Goal: Find contact information: Find contact information

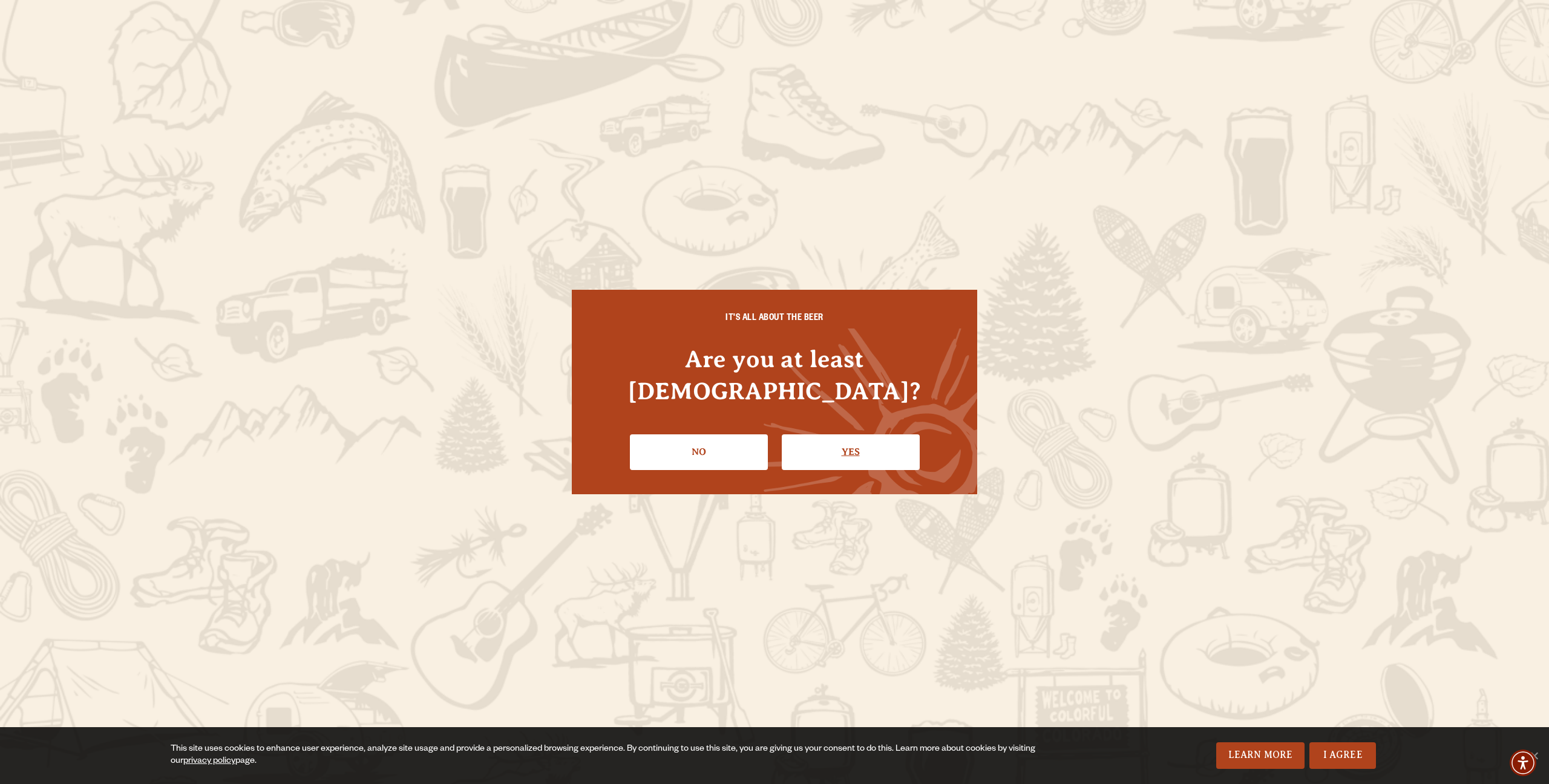
click at [827, 440] on link "Yes" at bounding box center [851, 452] width 138 height 35
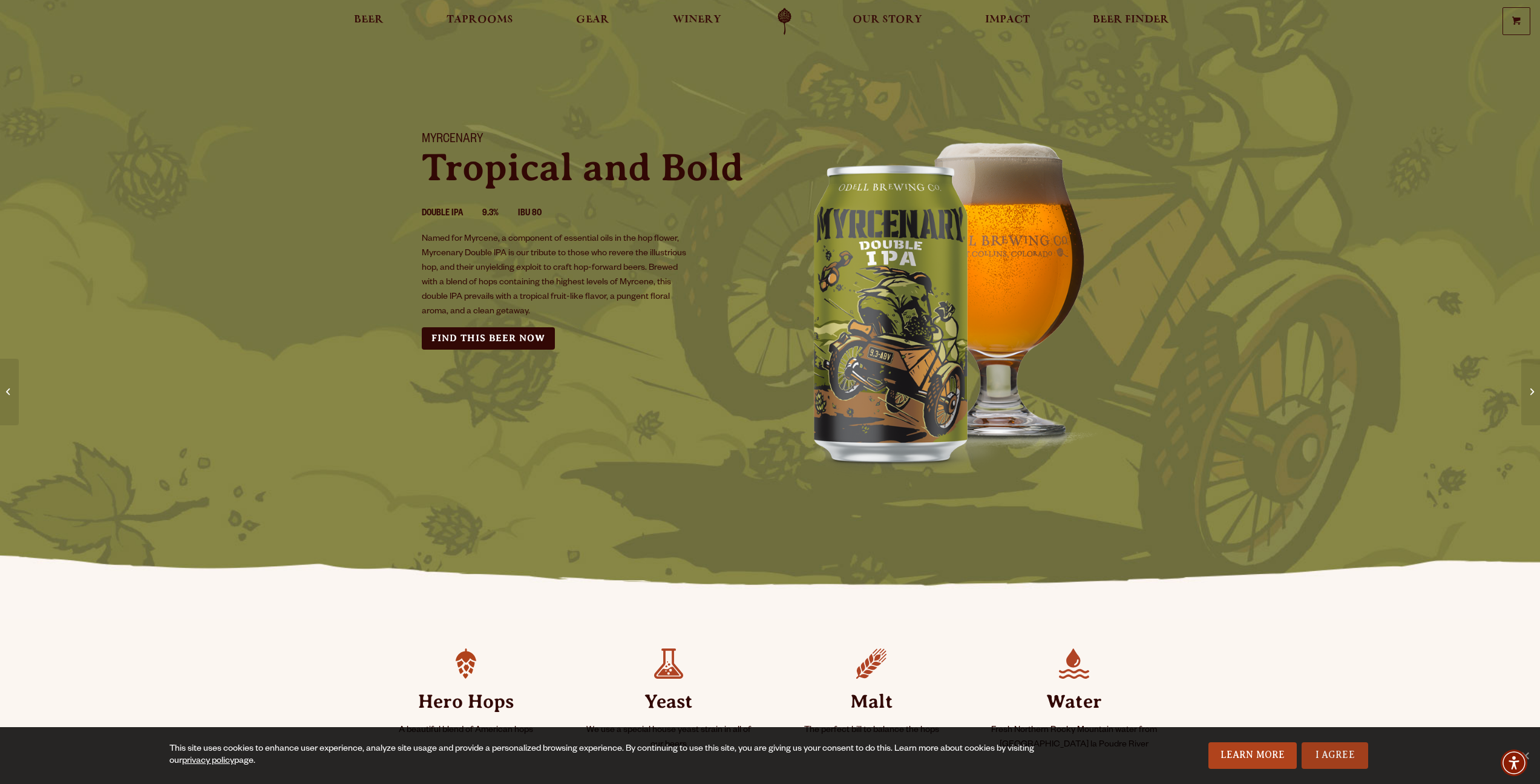
click at [1339, 762] on link "I Agree" at bounding box center [1335, 755] width 67 height 27
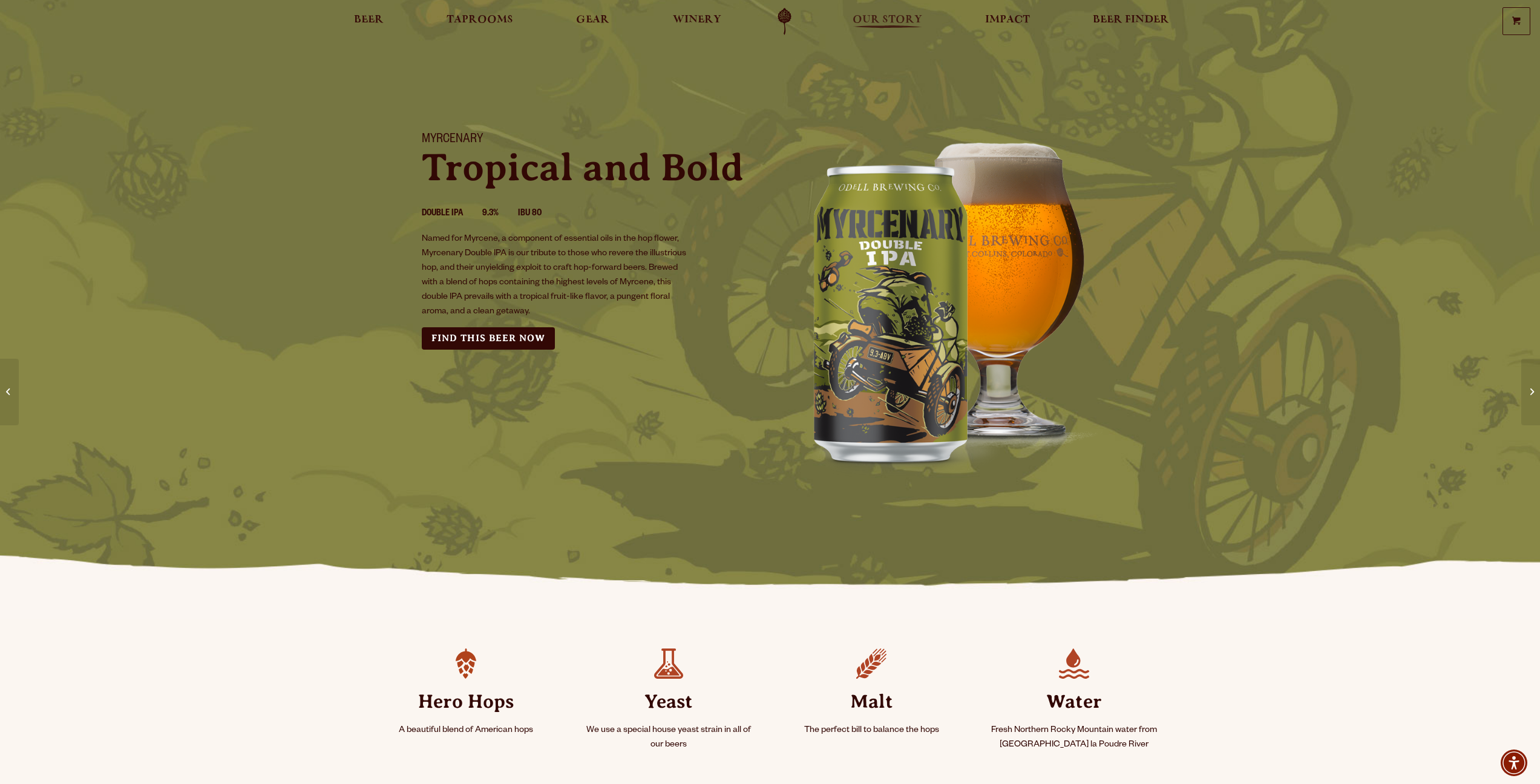
click at [885, 18] on span "Our Story" at bounding box center [887, 19] width 69 height 10
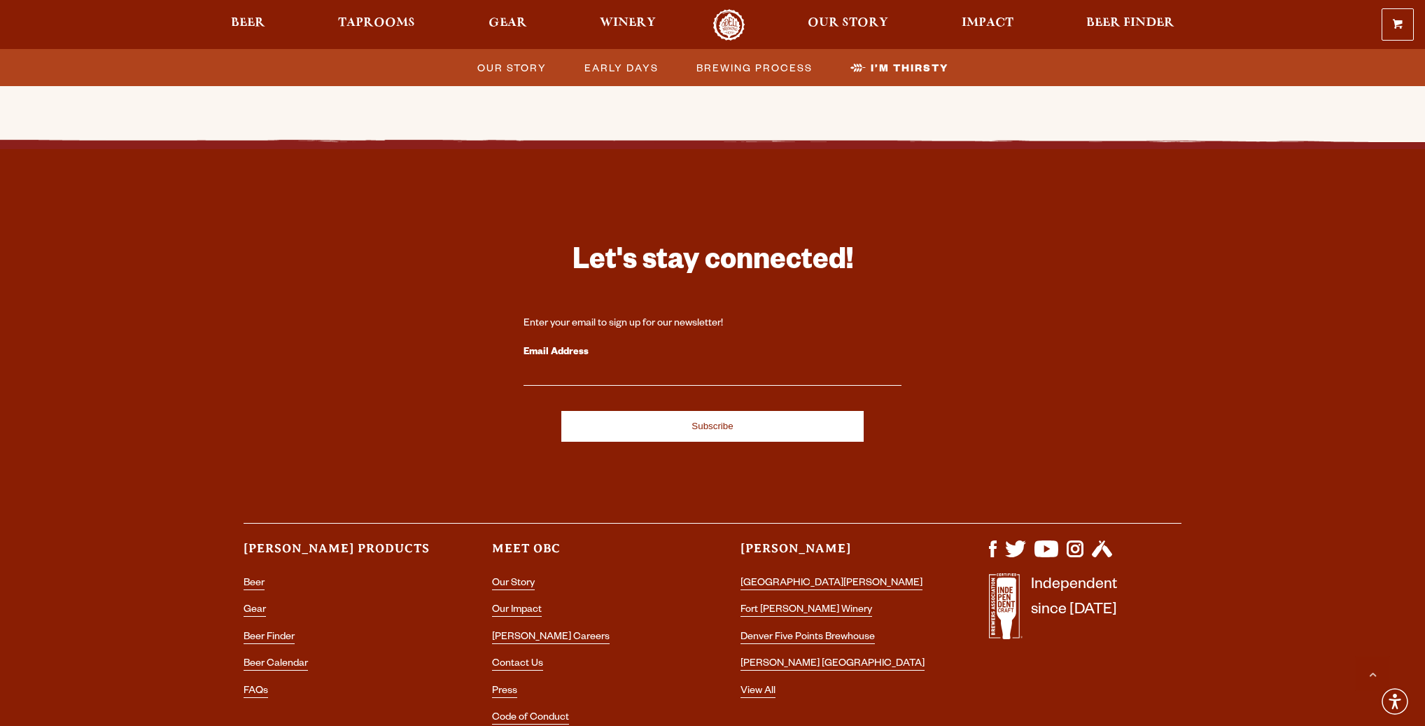
scroll to position [4578, 0]
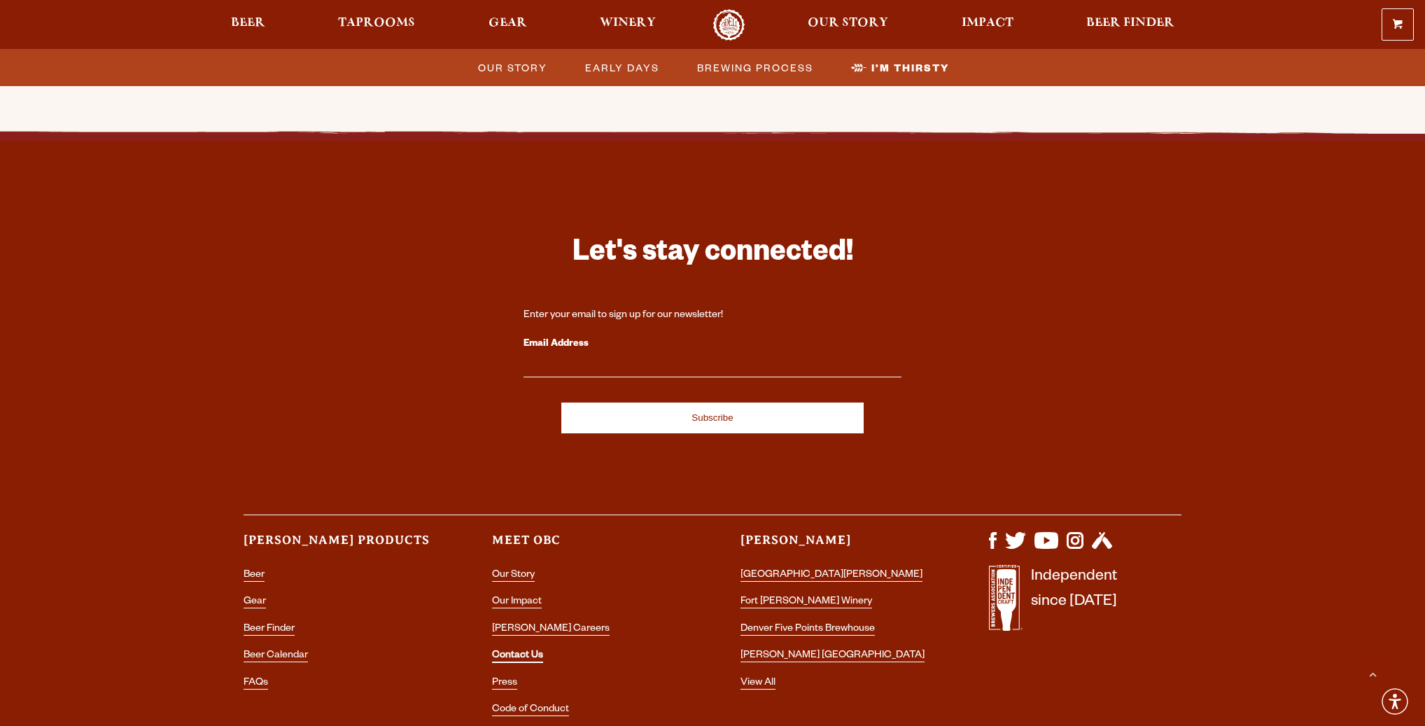
click at [506, 650] on link "Contact Us" at bounding box center [517, 656] width 51 height 13
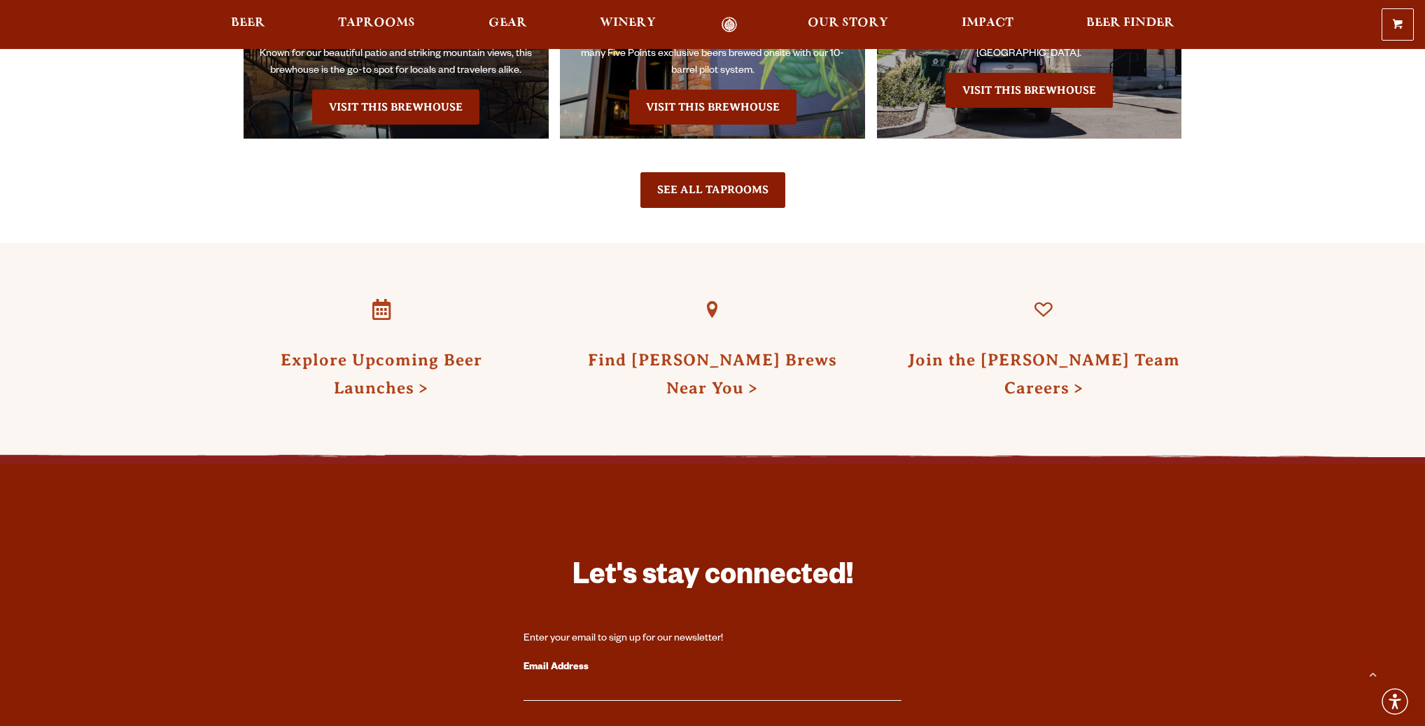
scroll to position [2453, 0]
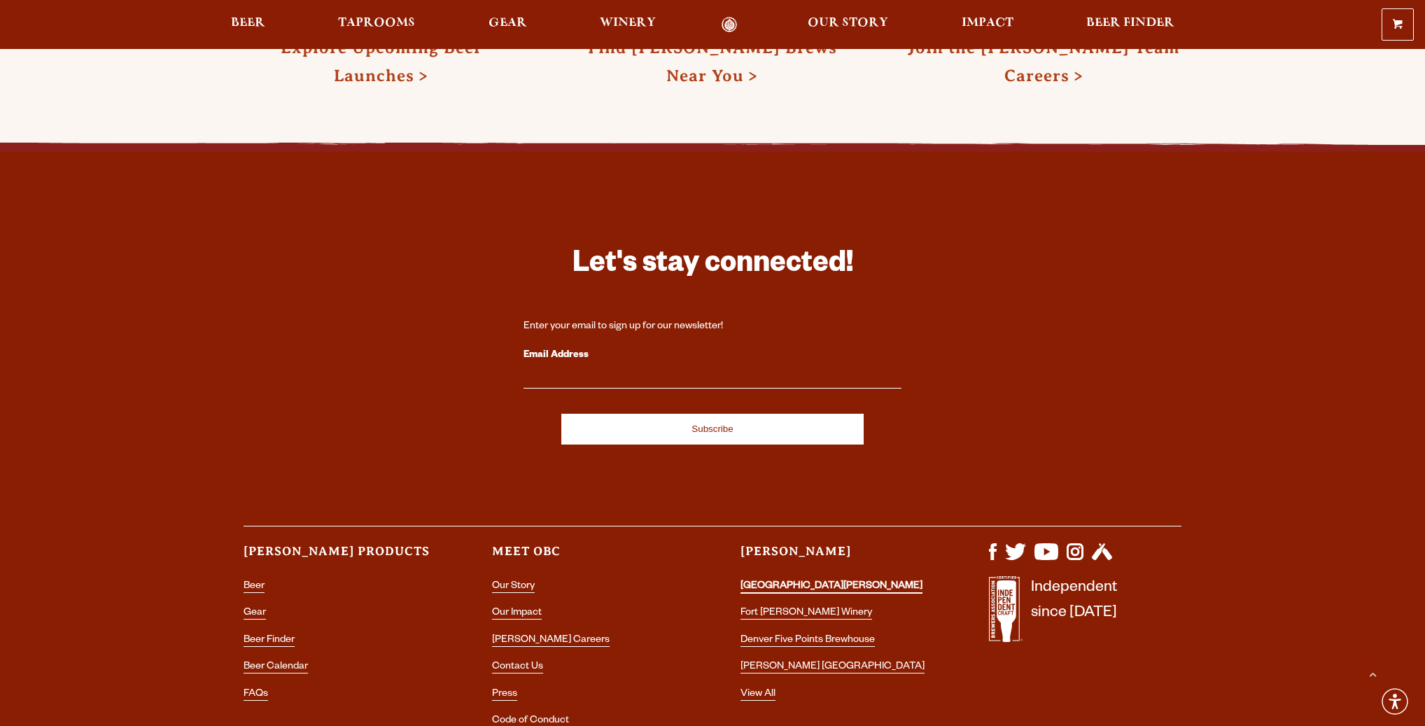
click at [824, 581] on link "[GEOGRAPHIC_DATA][PERSON_NAME]" at bounding box center [832, 587] width 182 height 13
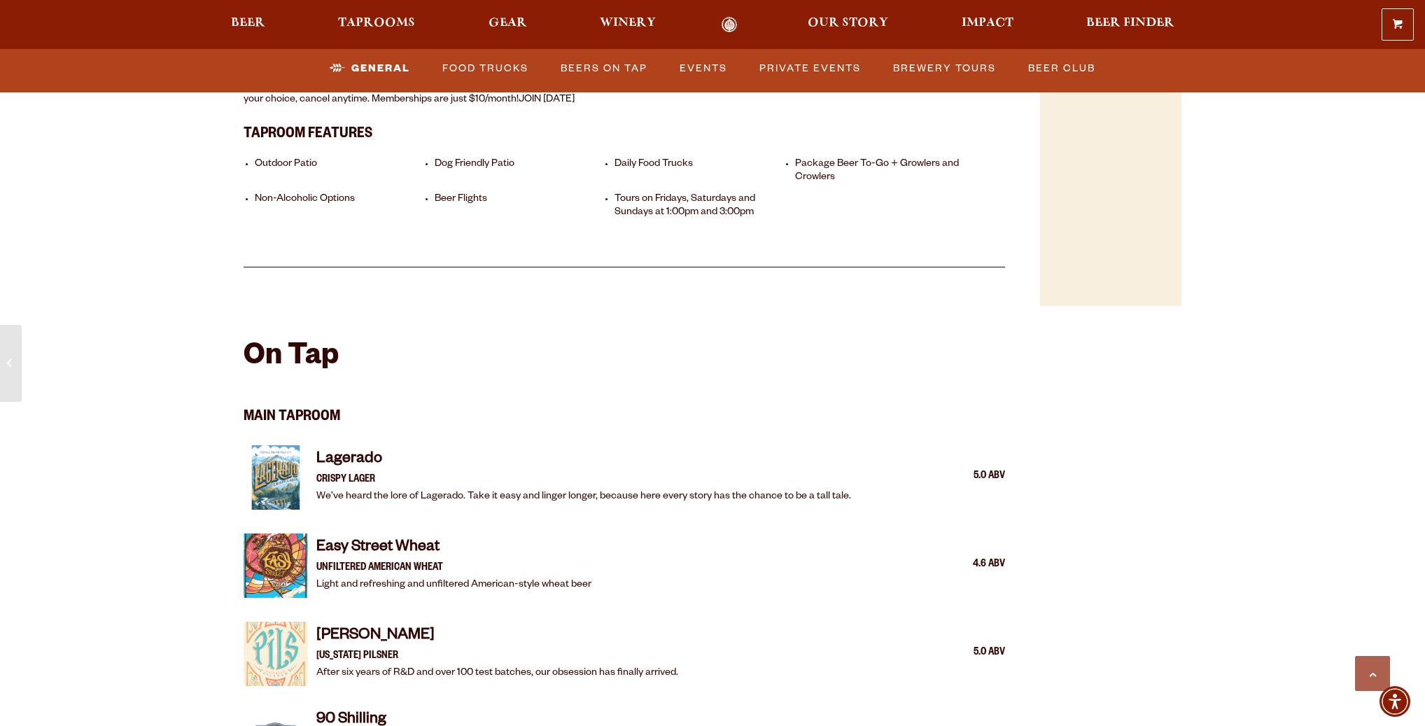
scroll to position [751, 0]
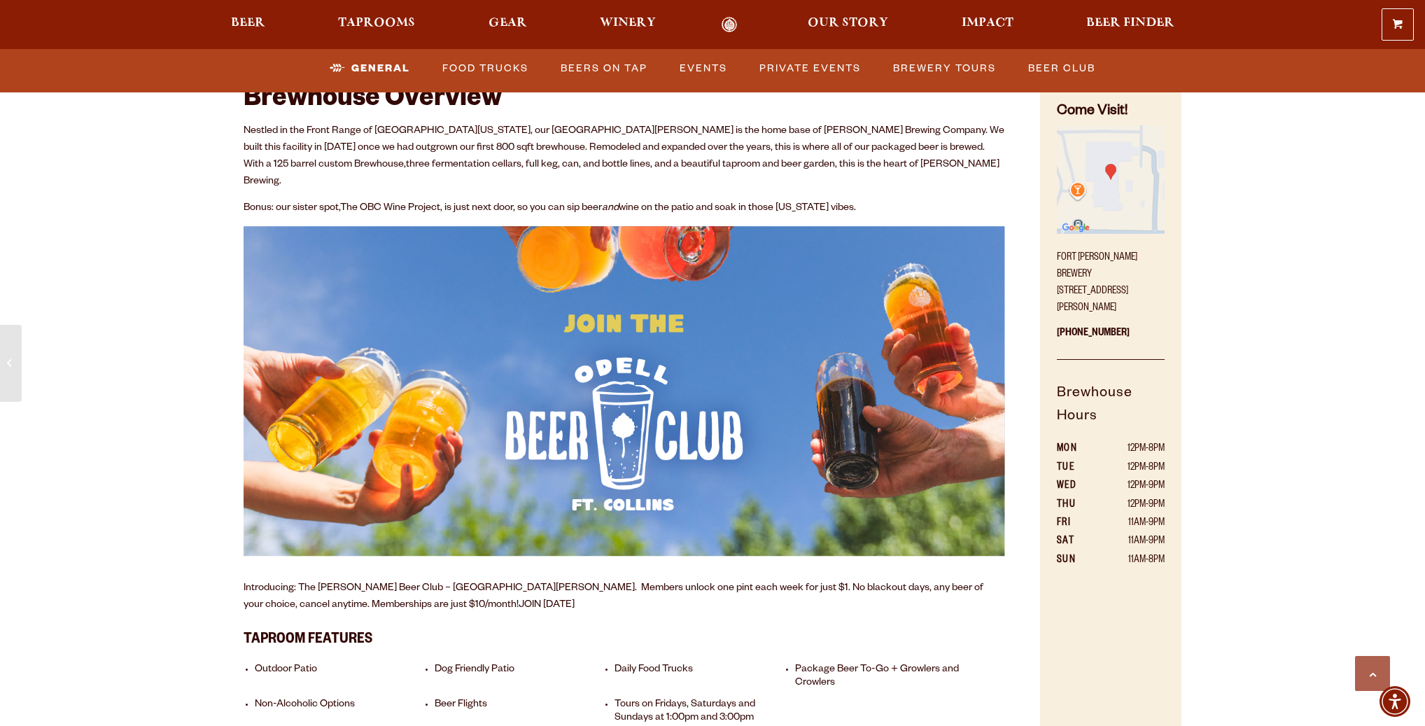
drag, startPoint x: 1151, startPoint y: 288, endPoint x: 1058, endPoint y: 272, distance: 94.4
click at [1058, 272] on p "Fort Collins Brewery 800 East Lincoln Avenue Fort Collins, CO 80524" at bounding box center [1111, 279] width 108 height 76
copy p "800 East Lincoln Avenue Fort Collins, CO 80524"
